Goal: Task Accomplishment & Management: Complete application form

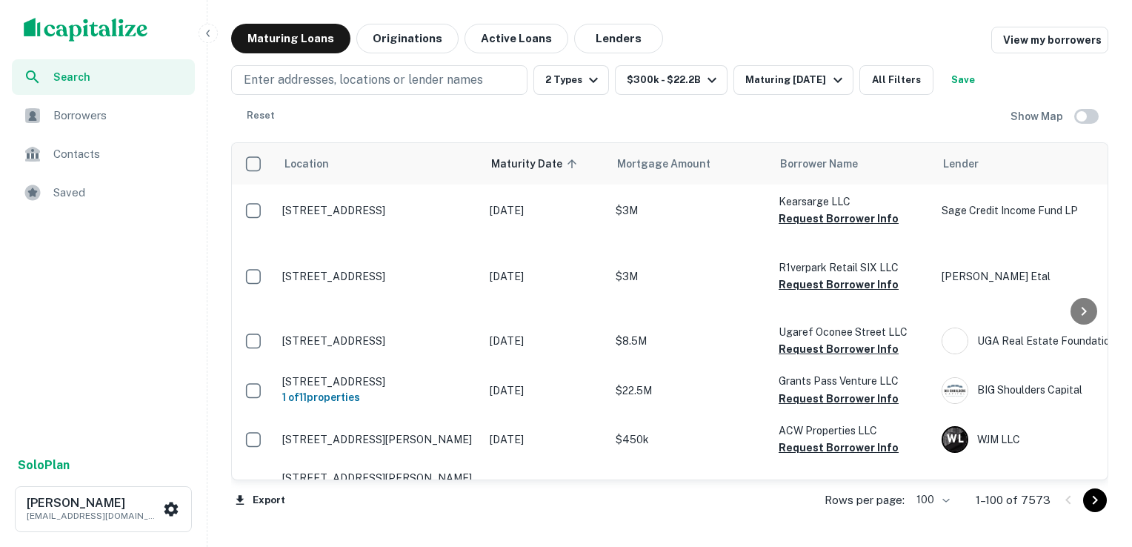
scroll to position [1042, 0]
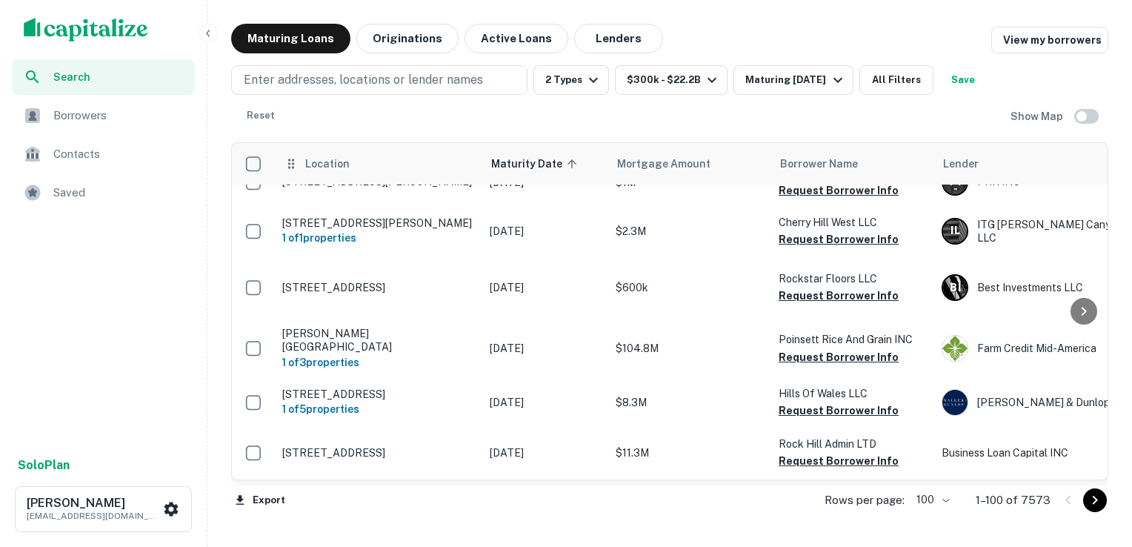
click at [307, 157] on span "Location" at bounding box center [327, 164] width 45 height 18
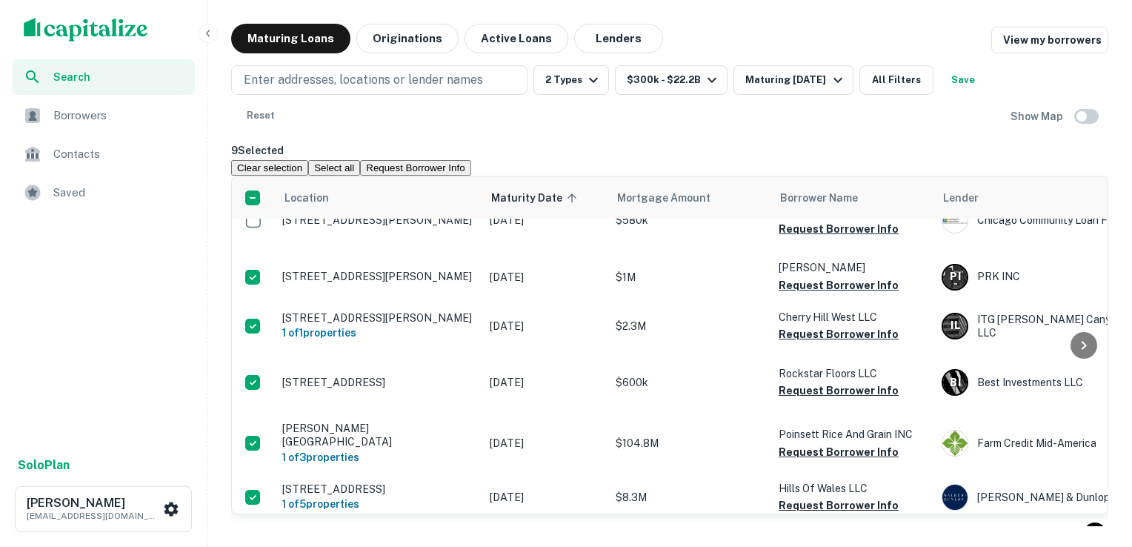
scroll to position [985, 0]
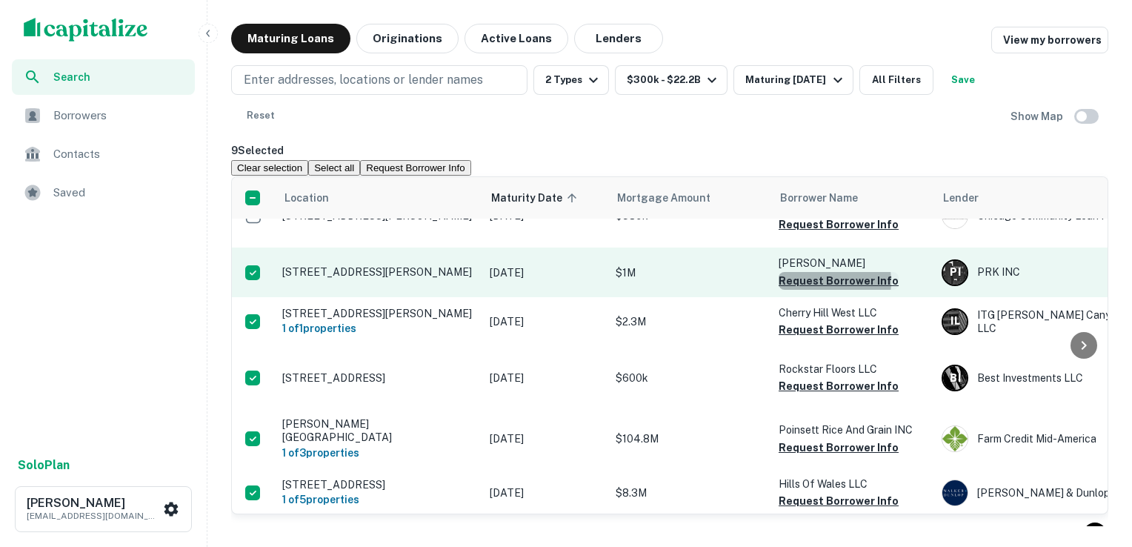
click at [816, 290] on button "Request Borrower Info" at bounding box center [839, 281] width 120 height 18
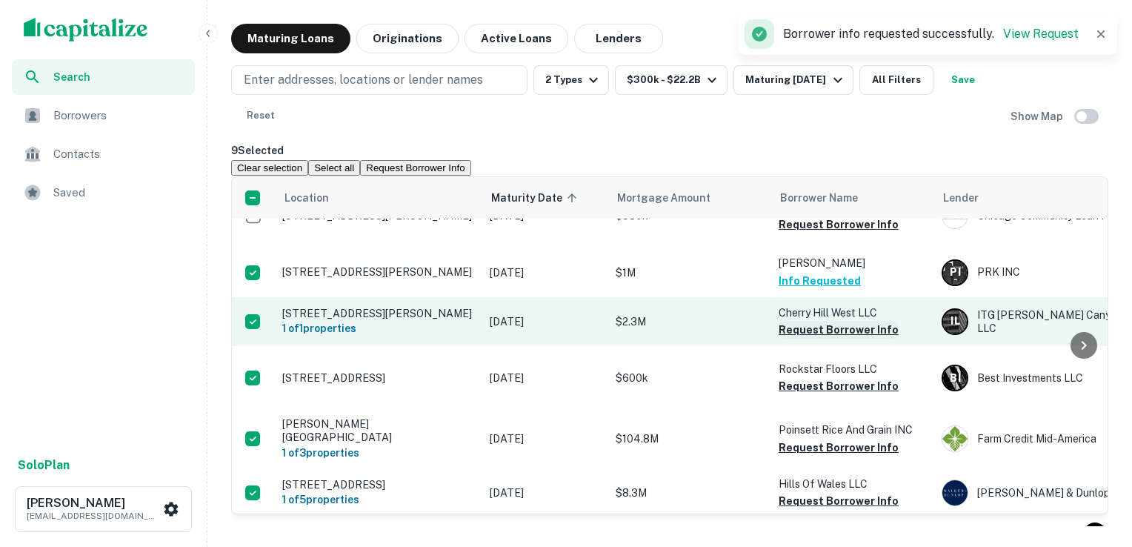
click at [818, 339] on button "Request Borrower Info" at bounding box center [839, 330] width 120 height 18
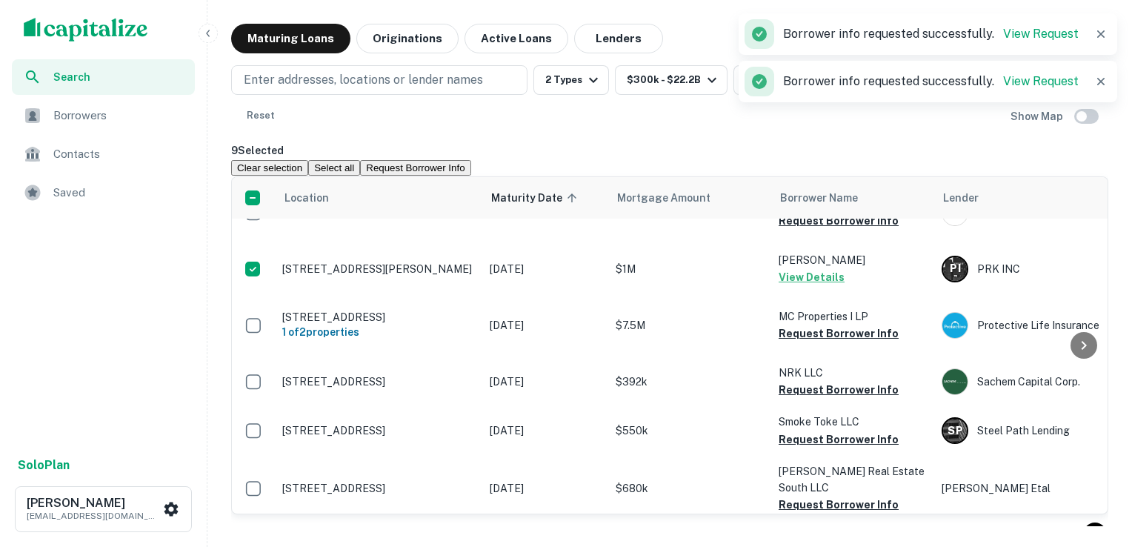
scroll to position [1092, 0]
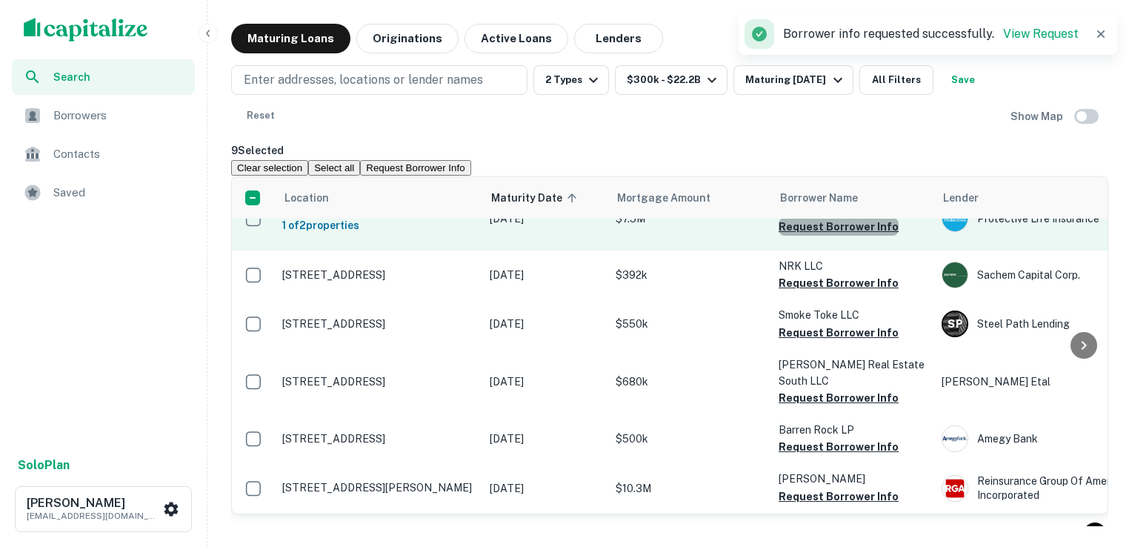
click at [847, 236] on button "Request Borrower Info" at bounding box center [839, 227] width 120 height 18
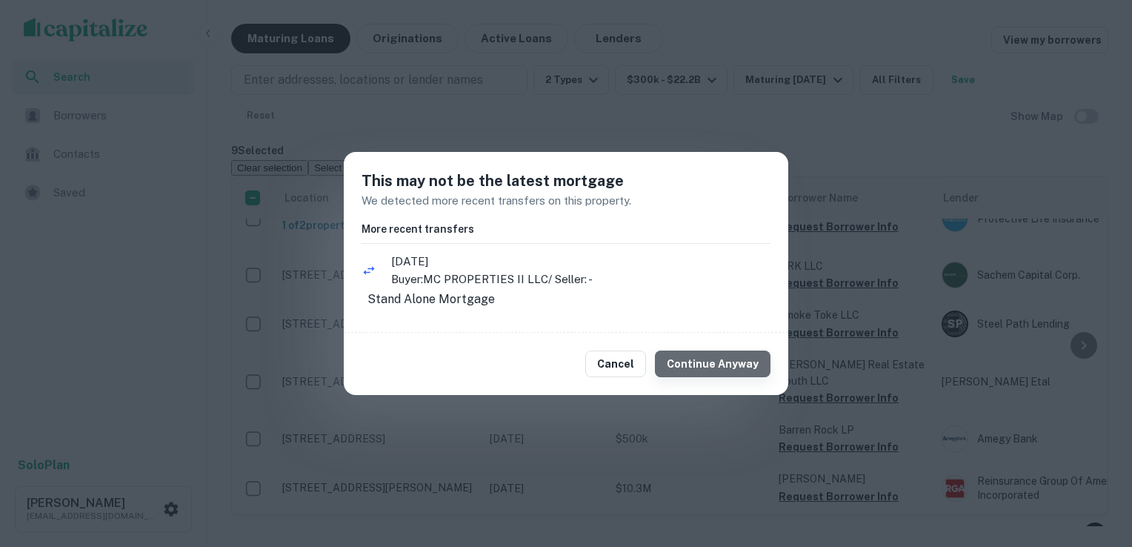
click at [734, 370] on button "Continue Anyway" at bounding box center [713, 363] width 116 height 27
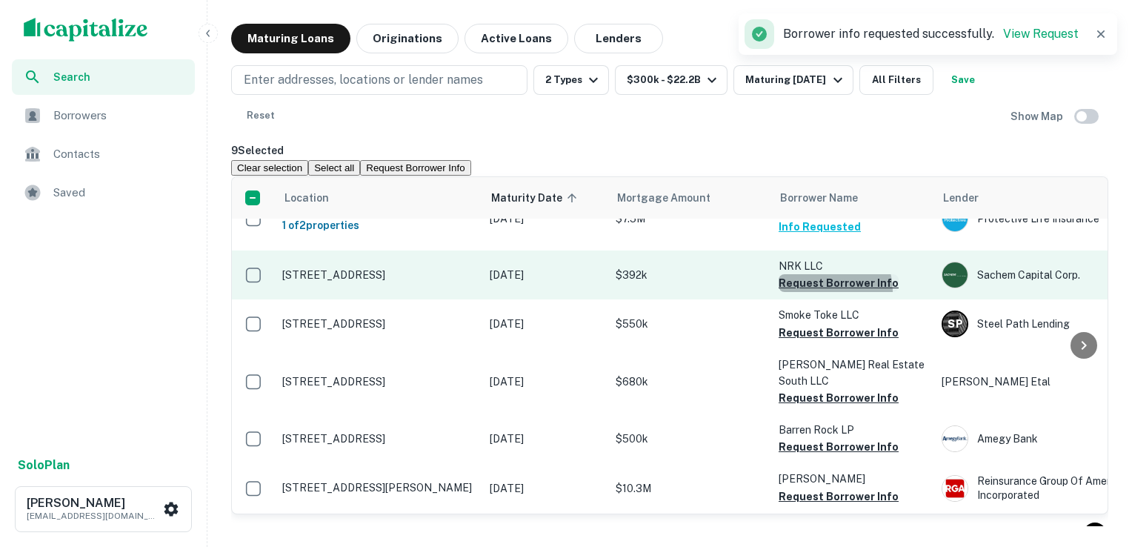
click at [818, 292] on button "Request Borrower Info" at bounding box center [839, 283] width 120 height 18
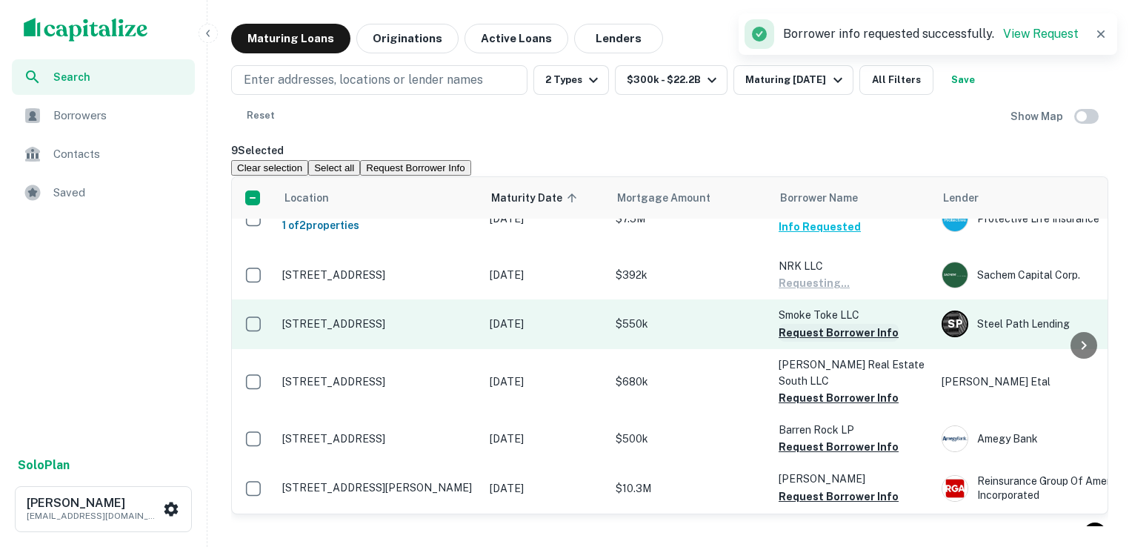
click at [818, 342] on button "Request Borrower Info" at bounding box center [839, 333] width 120 height 18
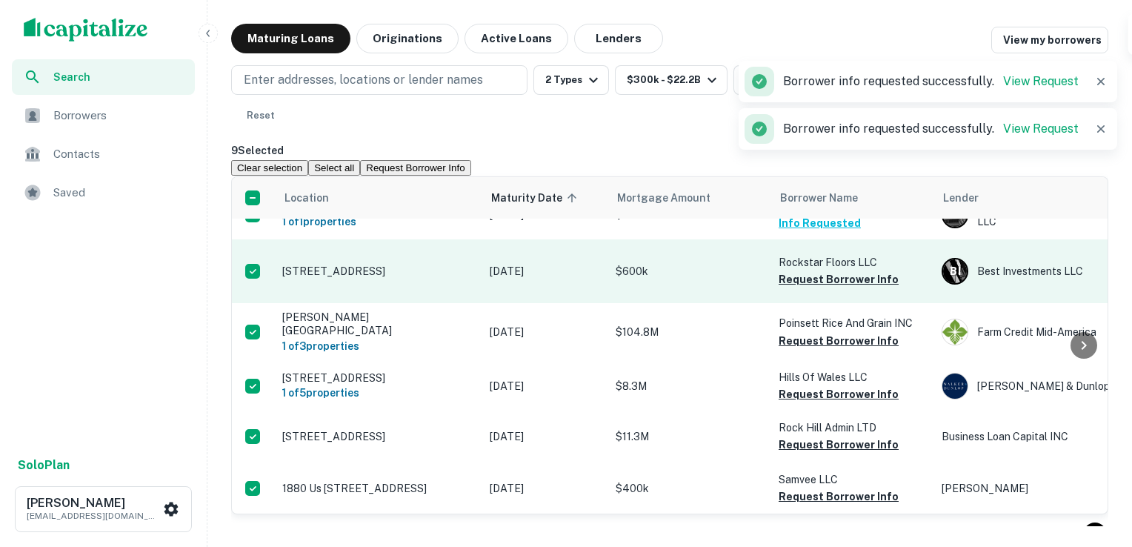
scroll to position [1186, 0]
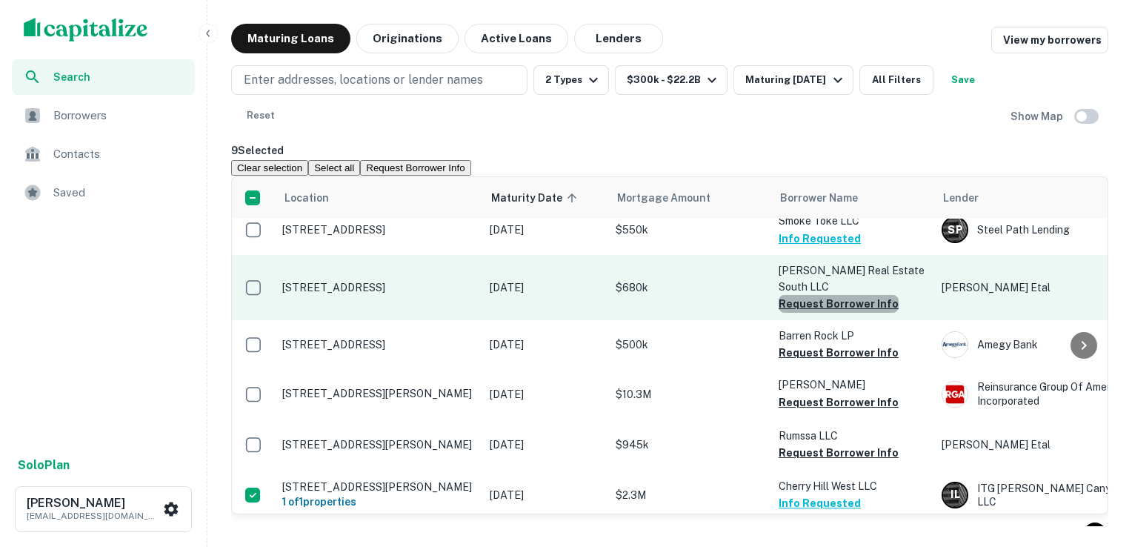
click at [839, 313] on button "Request Borrower Info" at bounding box center [839, 304] width 120 height 18
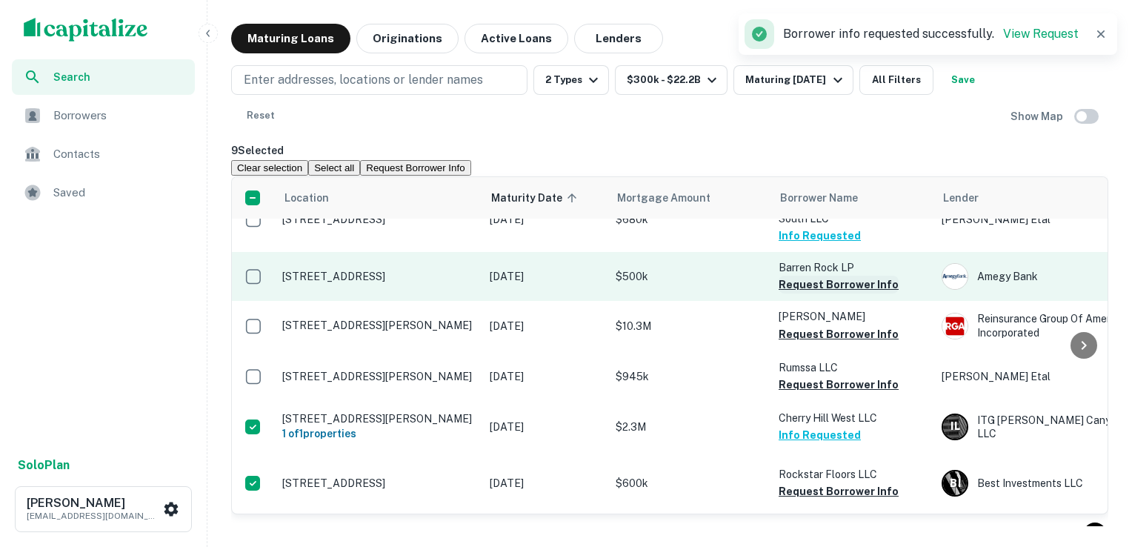
scroll to position [1262, 0]
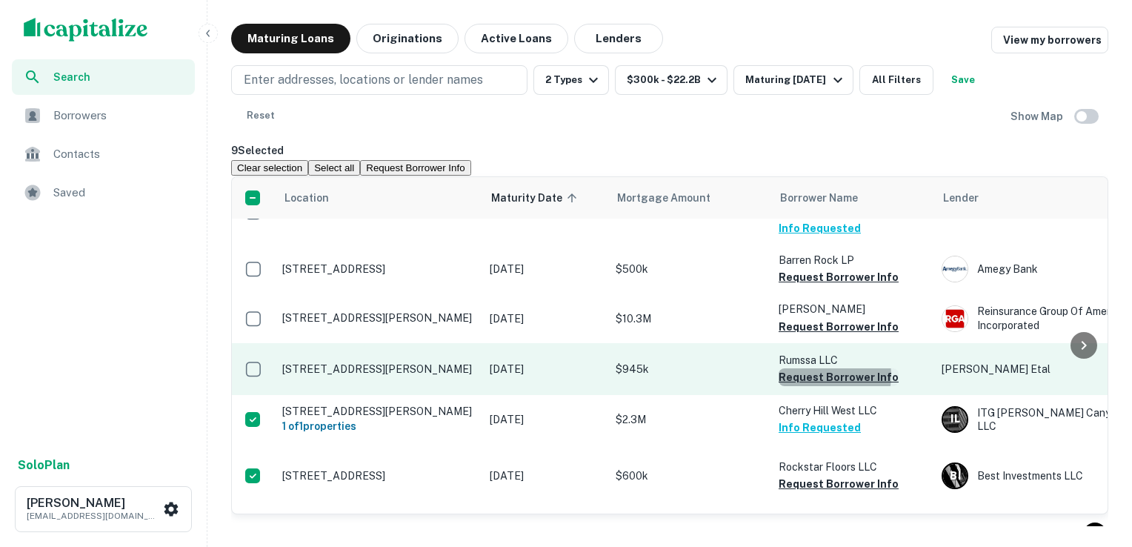
click at [820, 386] on button "Request Borrower Info" at bounding box center [839, 377] width 120 height 18
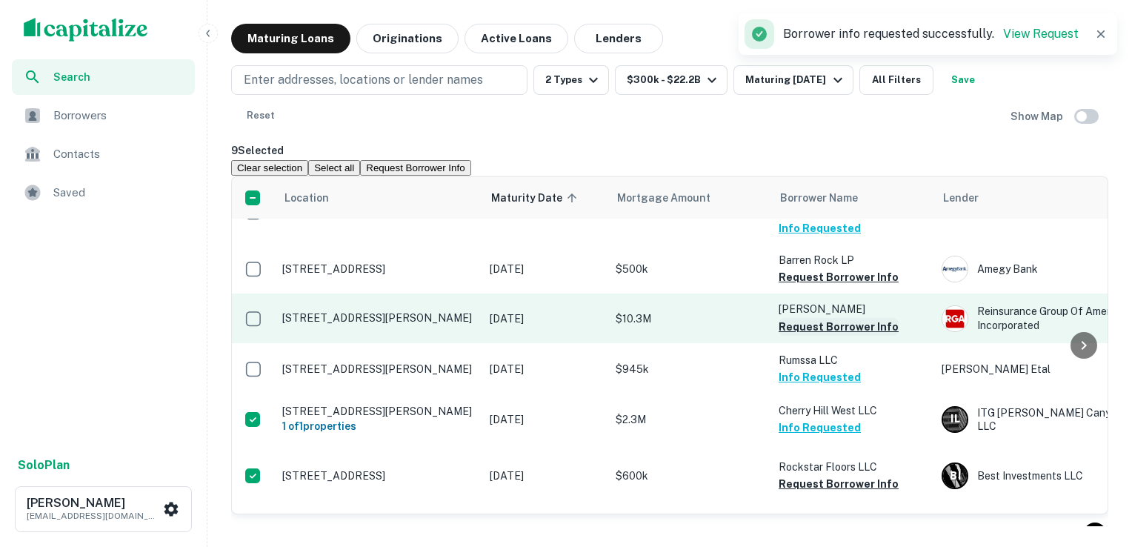
click at [827, 336] on button "Request Borrower Info" at bounding box center [839, 327] width 120 height 18
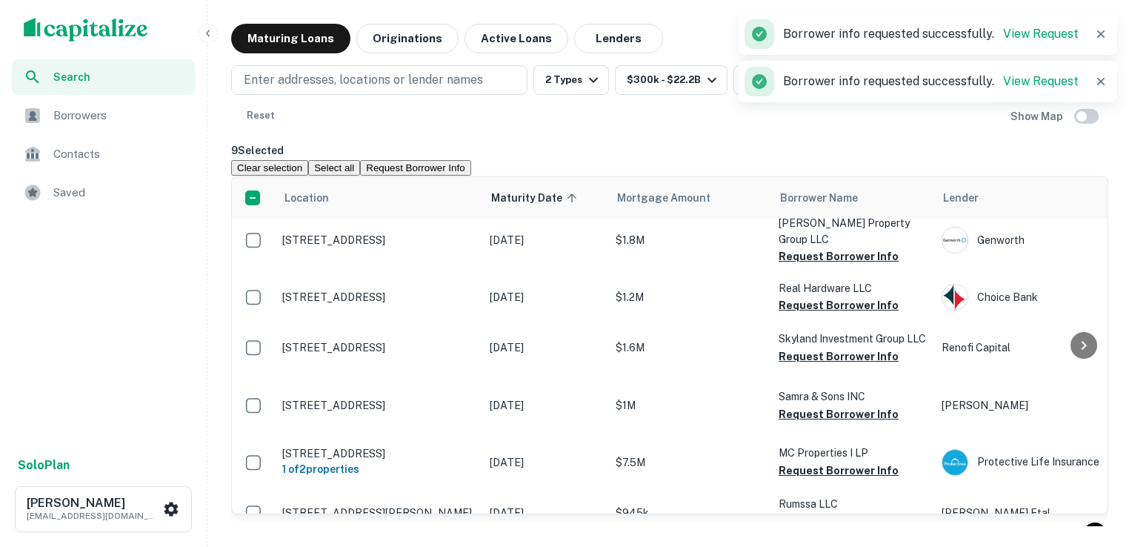
scroll to position [1480, 0]
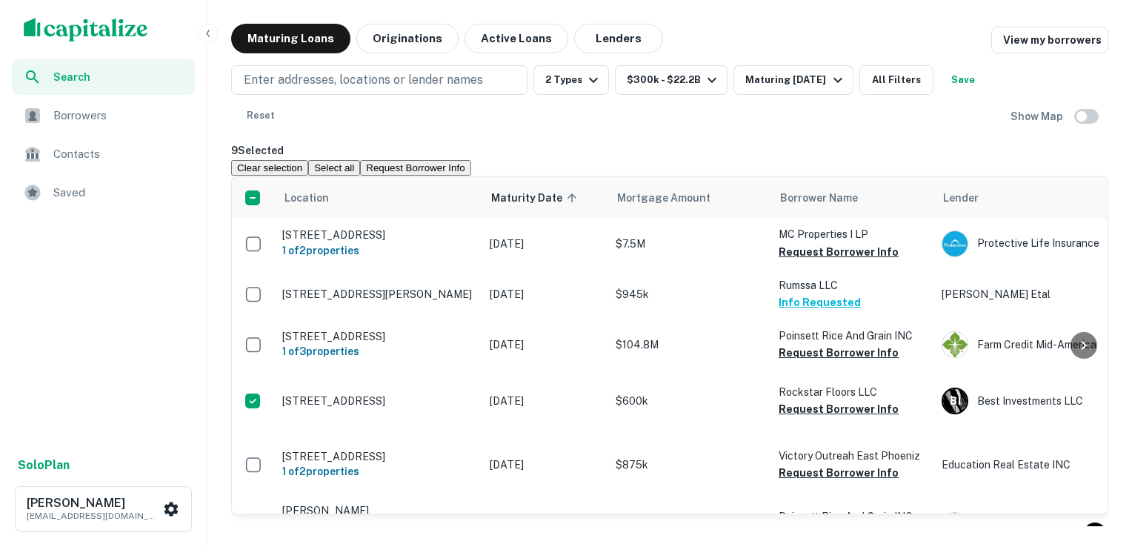
click at [830, 204] on button "Request Borrower Info" at bounding box center [839, 196] width 120 height 18
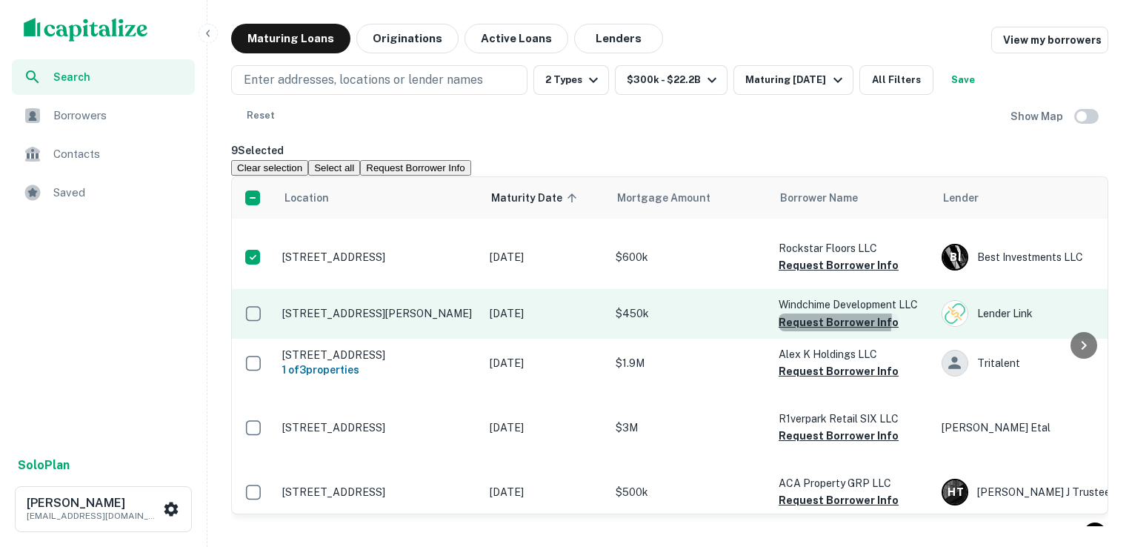
click at [833, 331] on button "Request Borrower Info" at bounding box center [839, 322] width 120 height 18
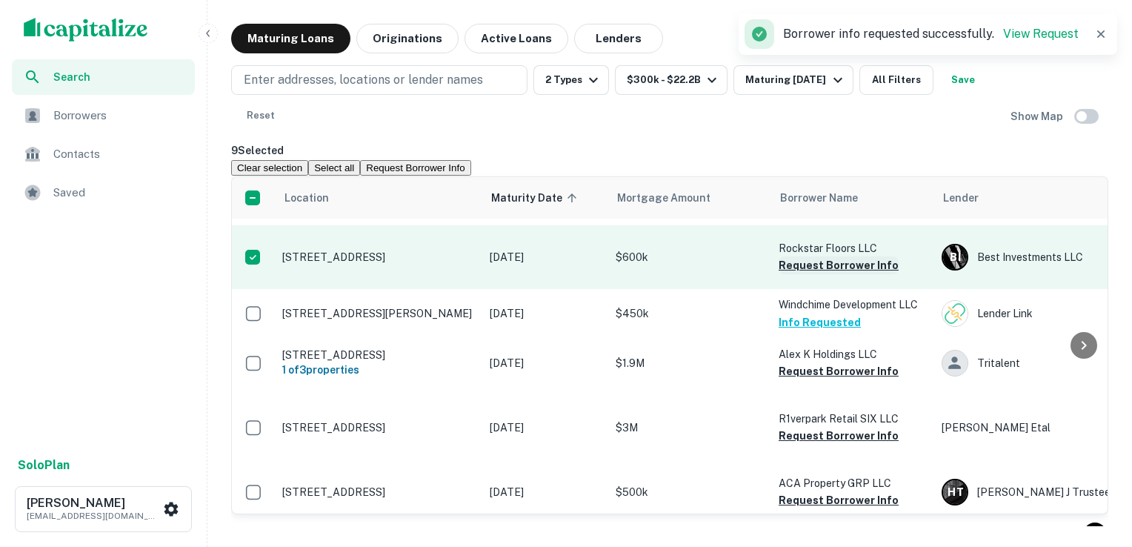
click at [840, 274] on button "Request Borrower Info" at bounding box center [839, 265] width 120 height 18
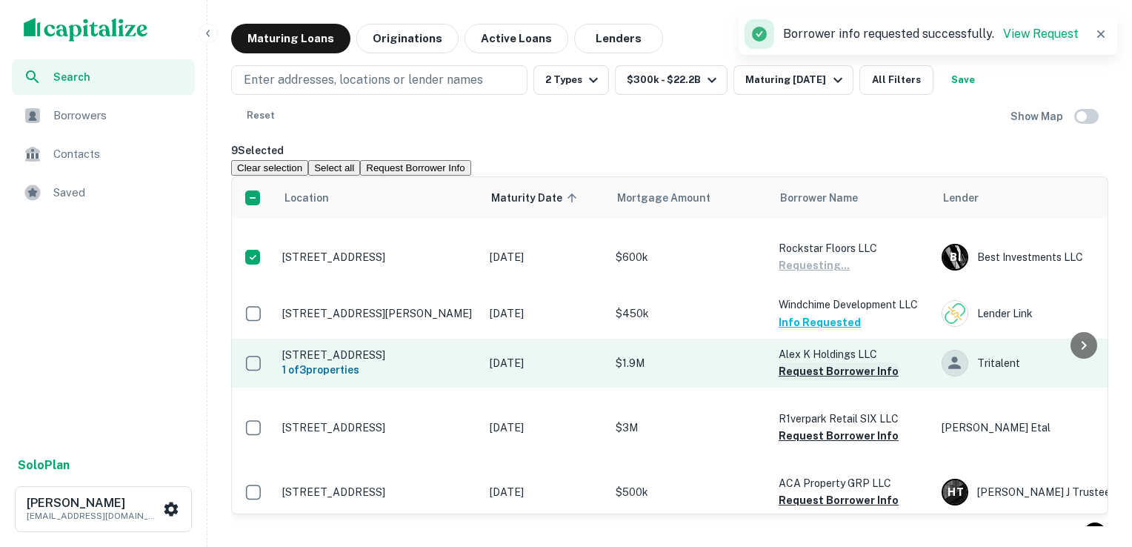
click at [834, 380] on button "Request Borrower Info" at bounding box center [839, 371] width 120 height 18
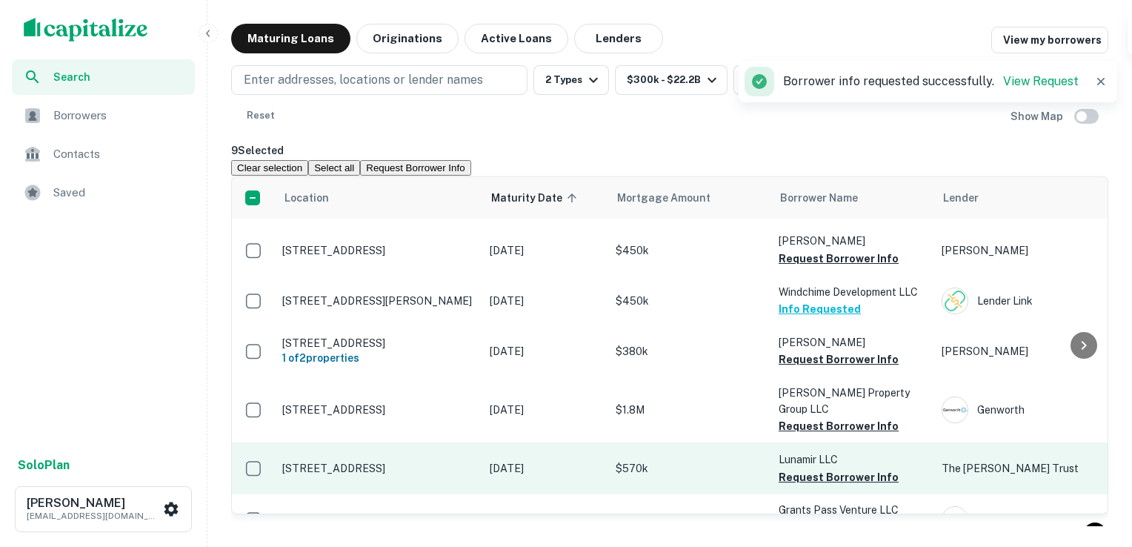
scroll to position [1668, 0]
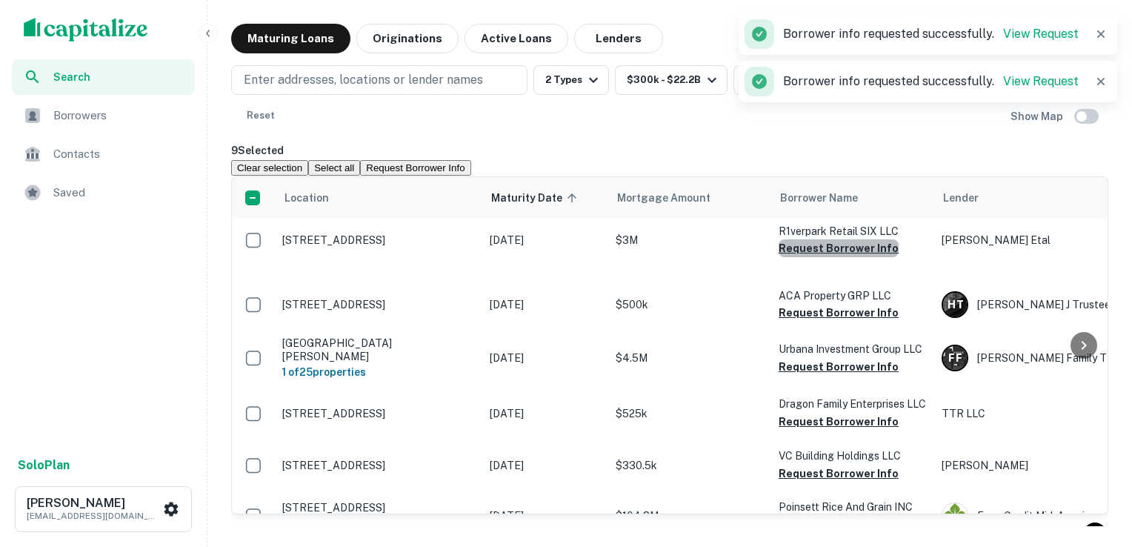
click at [841, 257] on button "Request Borrower Info" at bounding box center [839, 248] width 120 height 18
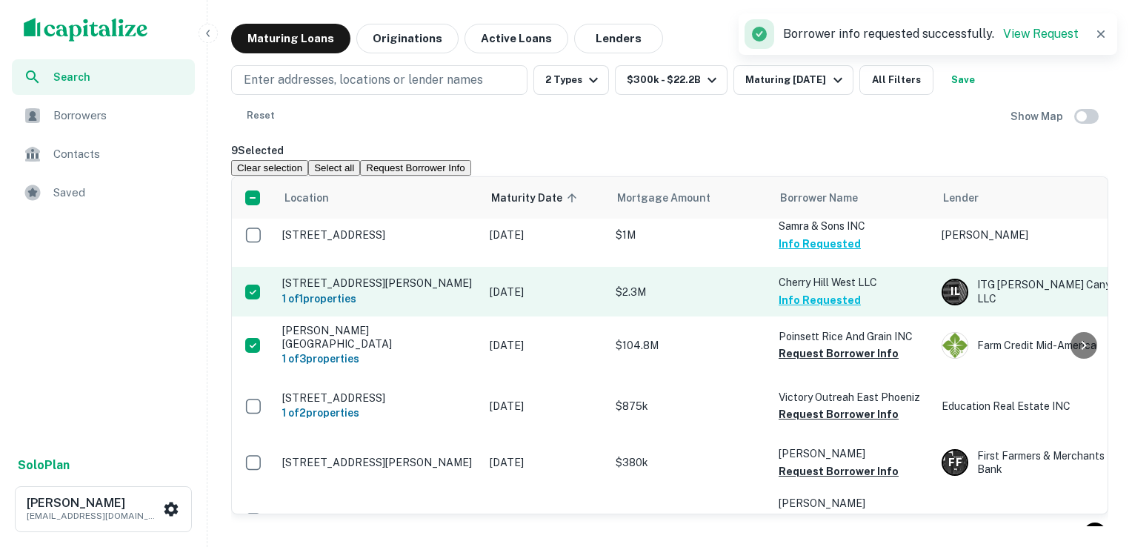
scroll to position [1688, 0]
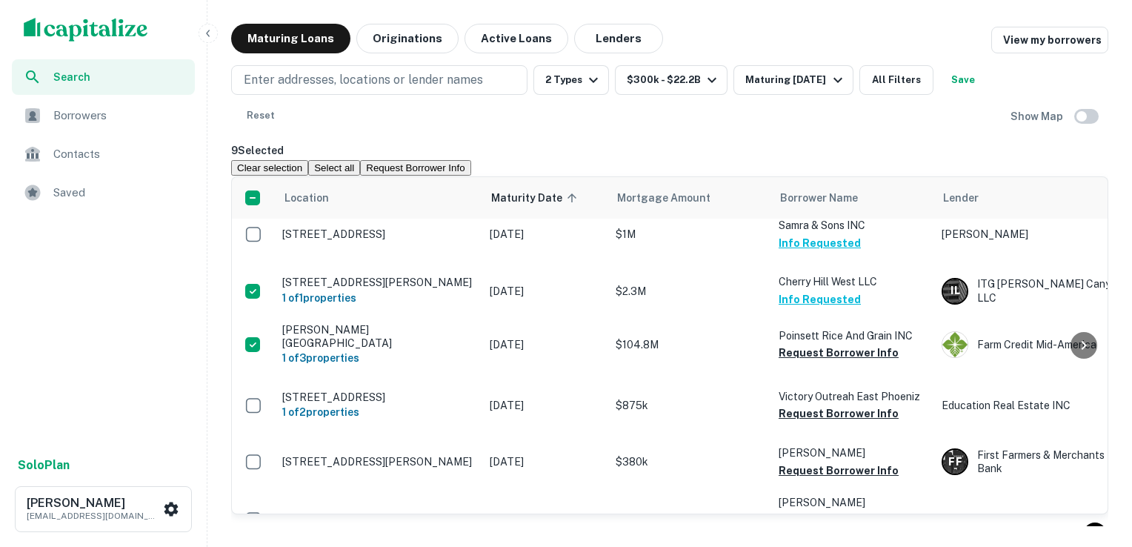
click at [832, 194] on button "Request Borrower Info" at bounding box center [839, 185] width 120 height 18
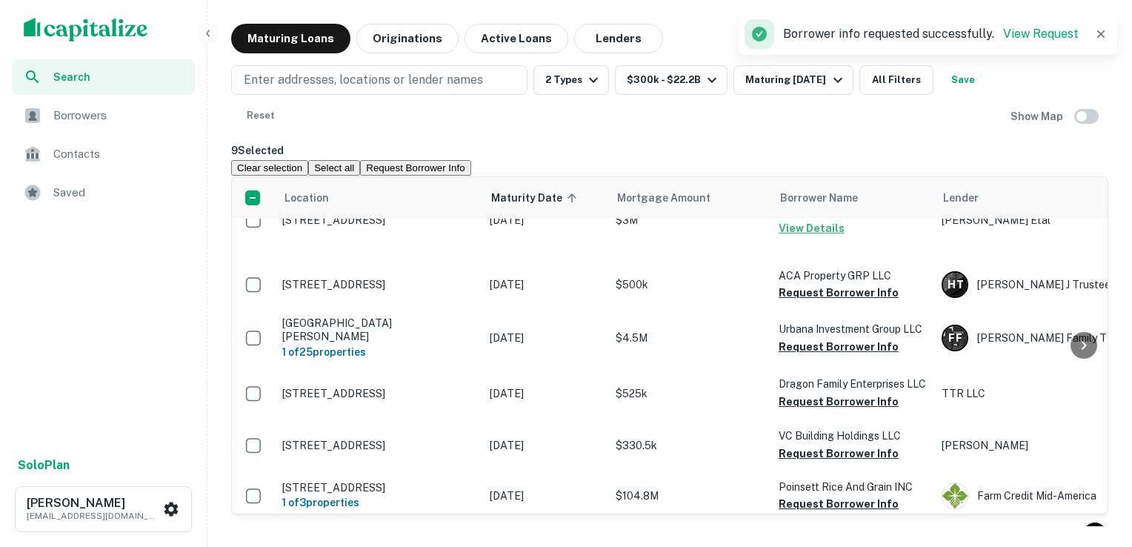
scroll to position [1930, 0]
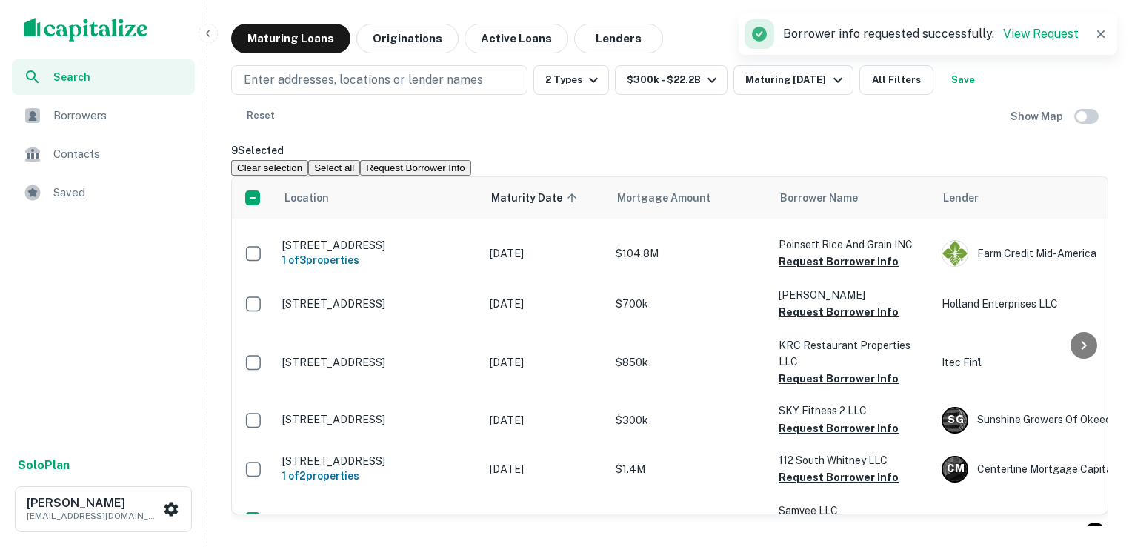
click at [810, 321] on button "Request Borrower Info" at bounding box center [839, 312] width 120 height 18
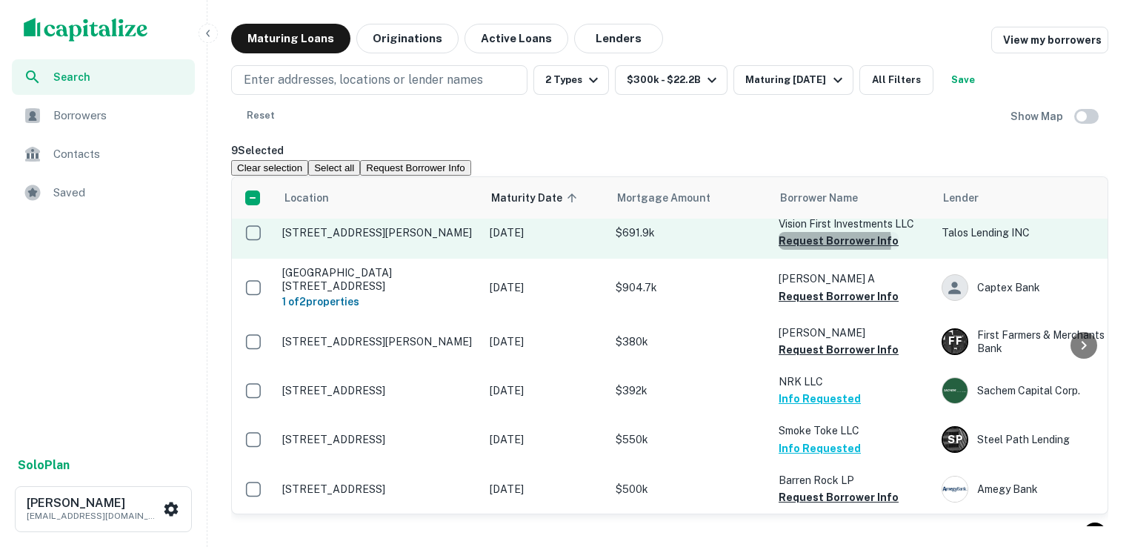
click at [830, 250] on button "Request Borrower Info" at bounding box center [839, 241] width 120 height 18
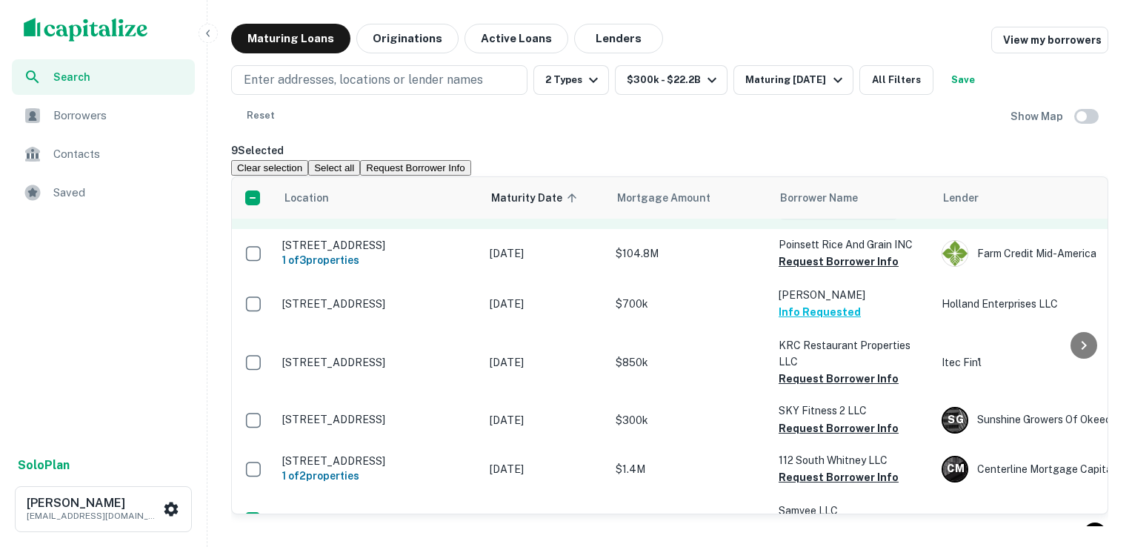
click at [824, 220] on button "Request Borrower Info" at bounding box center [839, 211] width 120 height 18
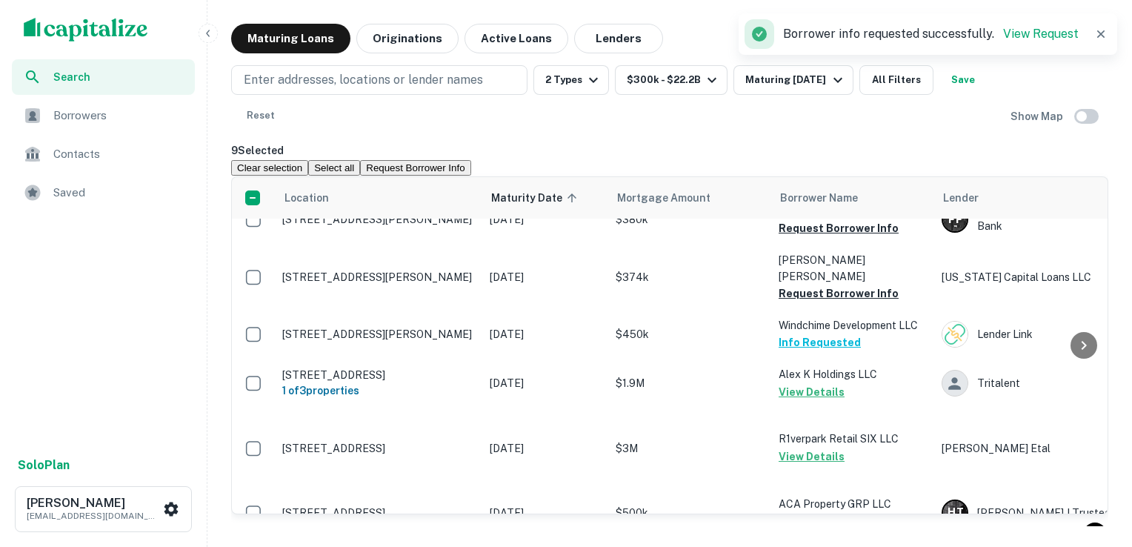
click at [811, 180] on button "Request Borrower Info" at bounding box center [839, 171] width 120 height 18
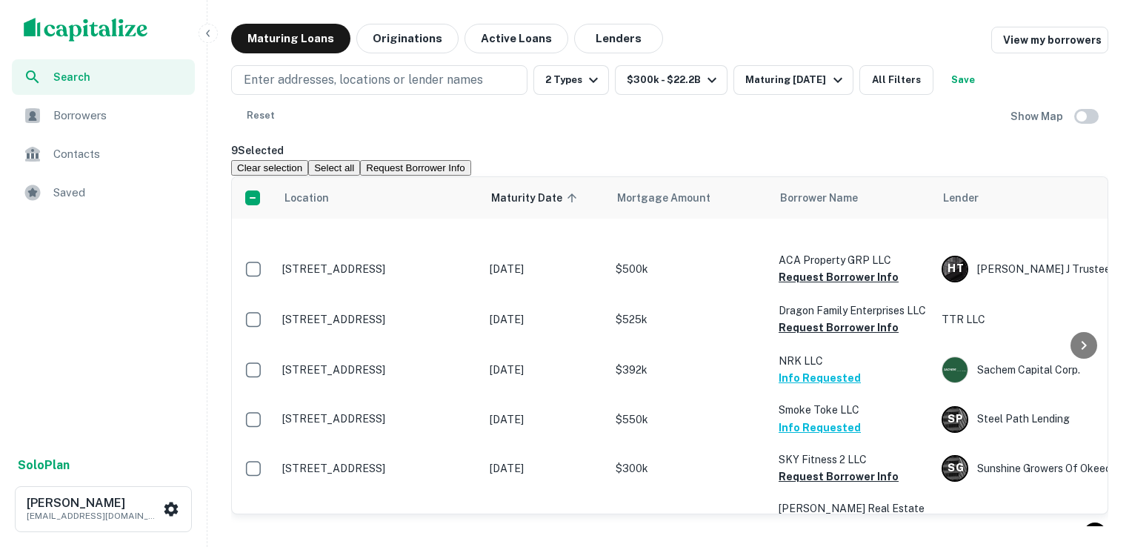
scroll to position [2173, 0]
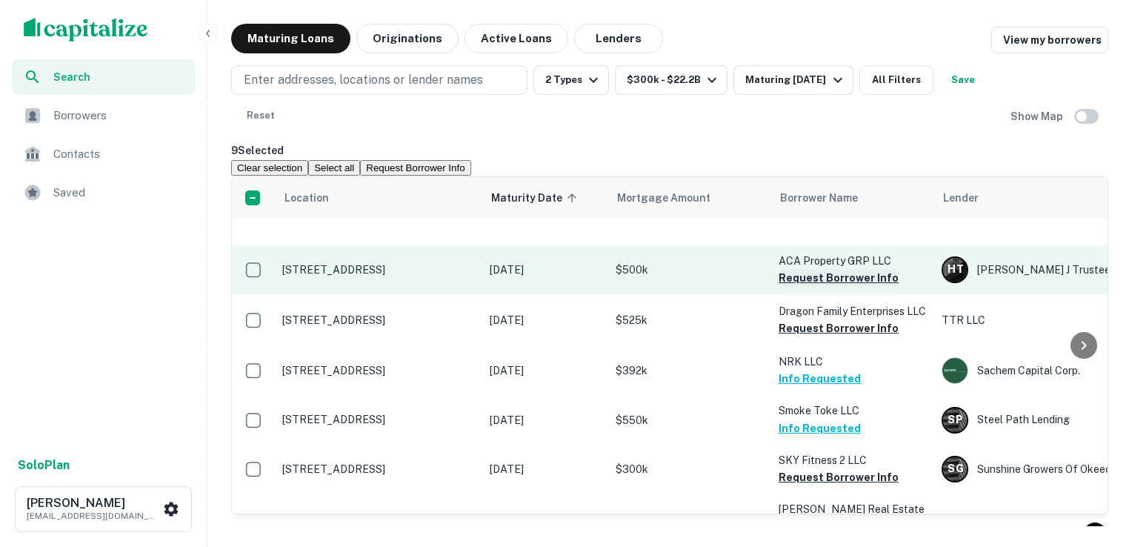
click at [815, 287] on button "Request Borrower Info" at bounding box center [839, 278] width 120 height 18
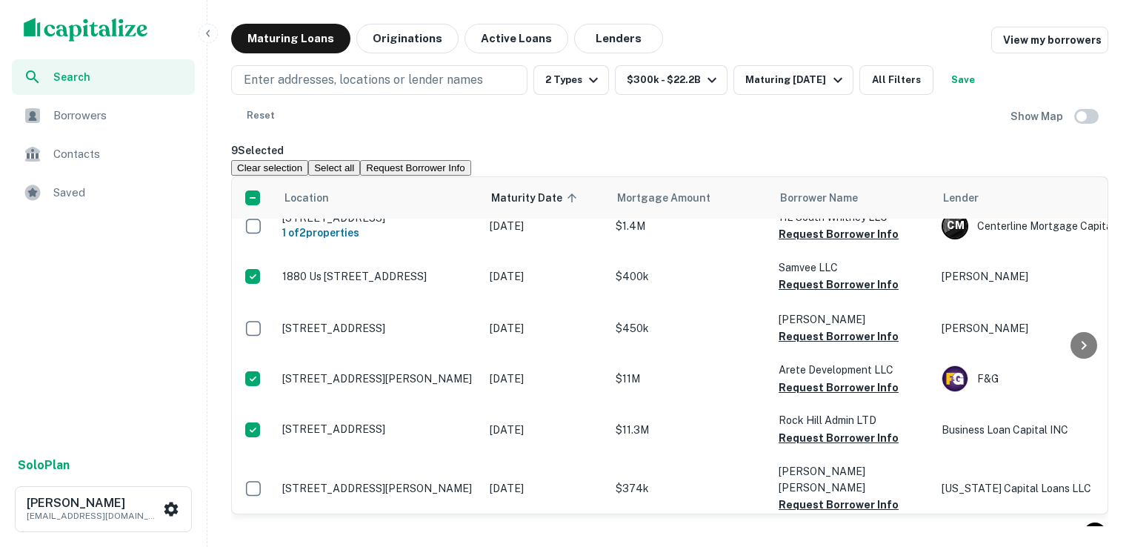
click at [830, 194] on button "Request Borrower Info" at bounding box center [839, 185] width 120 height 18
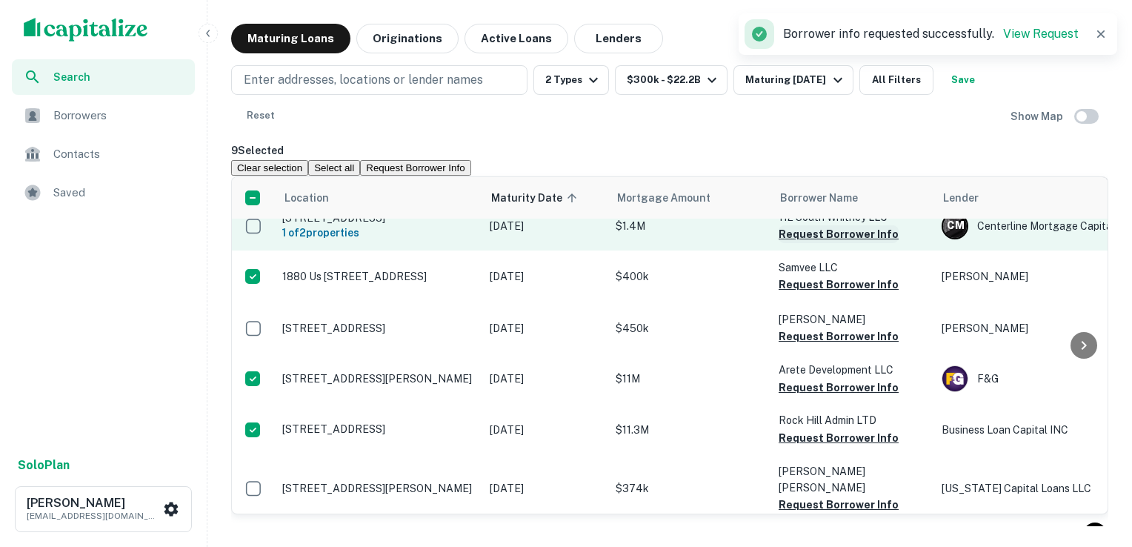
click at [825, 243] on button "Request Borrower Info" at bounding box center [839, 234] width 120 height 18
